Goal: Information Seeking & Learning: Find specific page/section

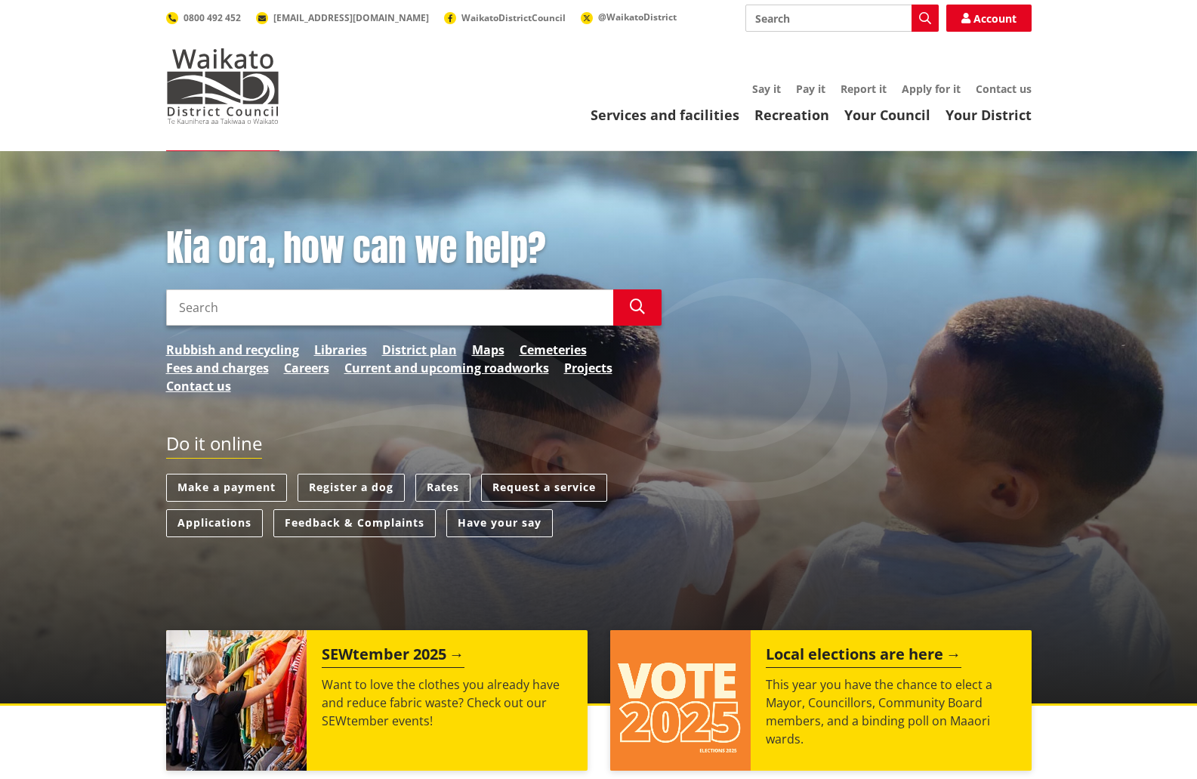
click at [289, 307] on input "Search" at bounding box center [389, 307] width 447 height 36
type input "annual plan"
click at [625, 322] on button "Search" at bounding box center [637, 307] width 48 height 36
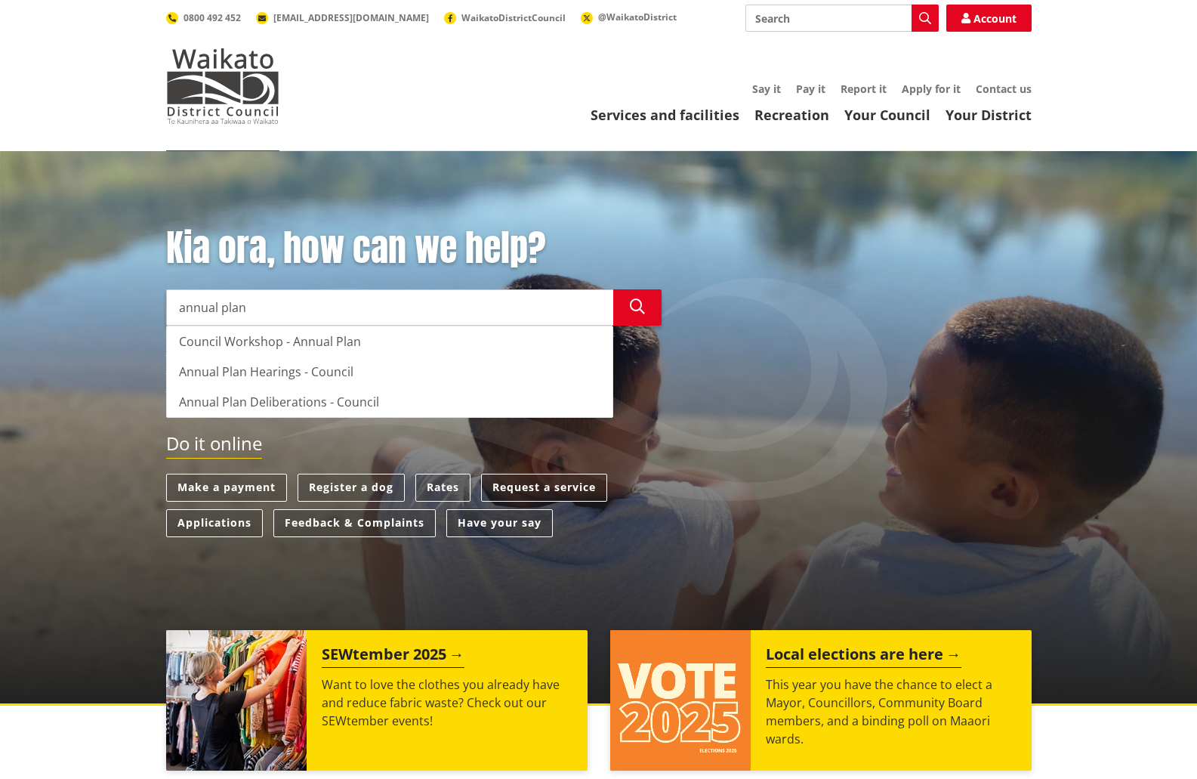
click at [340, 311] on input "annual plan" at bounding box center [389, 307] width 447 height 36
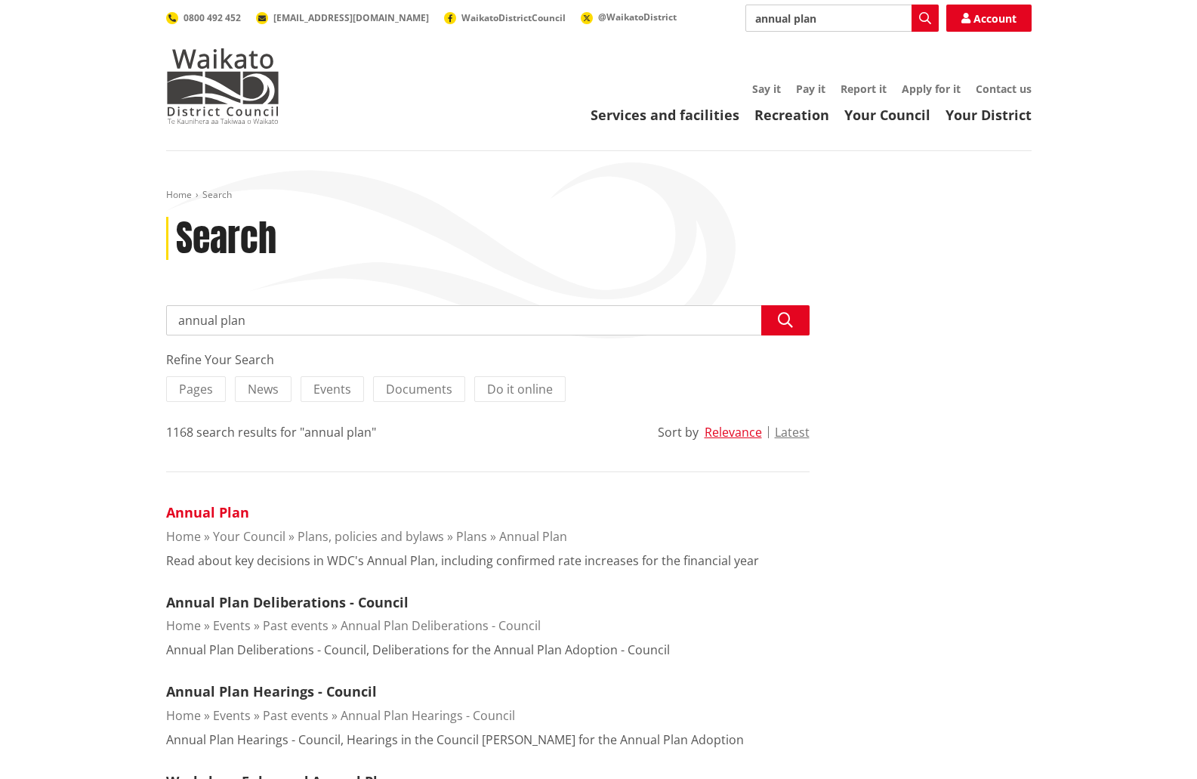
click at [187, 510] on link "Annual Plan" at bounding box center [207, 512] width 83 height 18
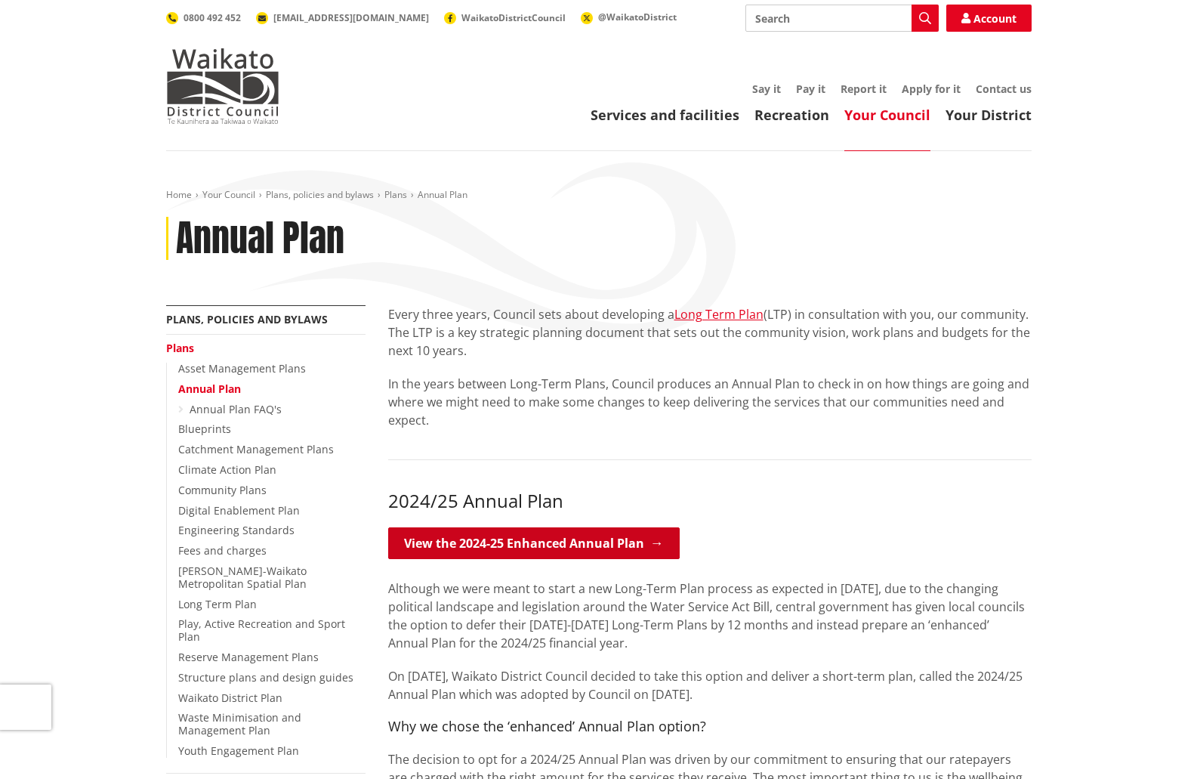
click at [536, 534] on link "View the 2024-25 Enhanced Annual Plan" at bounding box center [533, 543] width 291 height 32
